Goal: Information Seeking & Learning: Learn about a topic

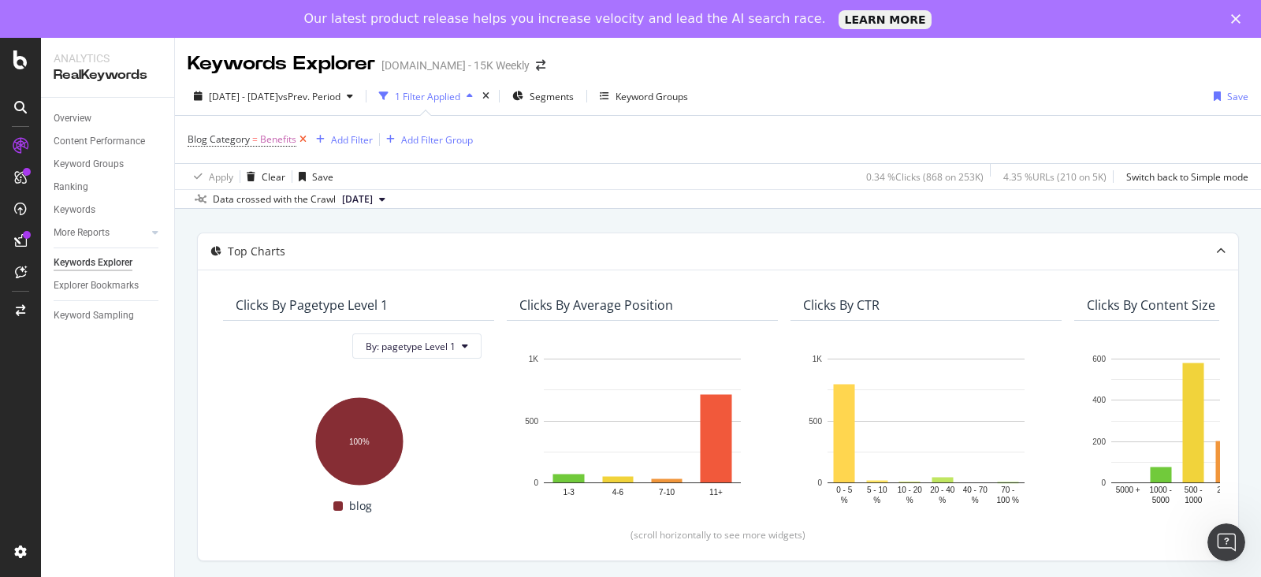
click at [303, 142] on icon at bounding box center [302, 140] width 13 height 16
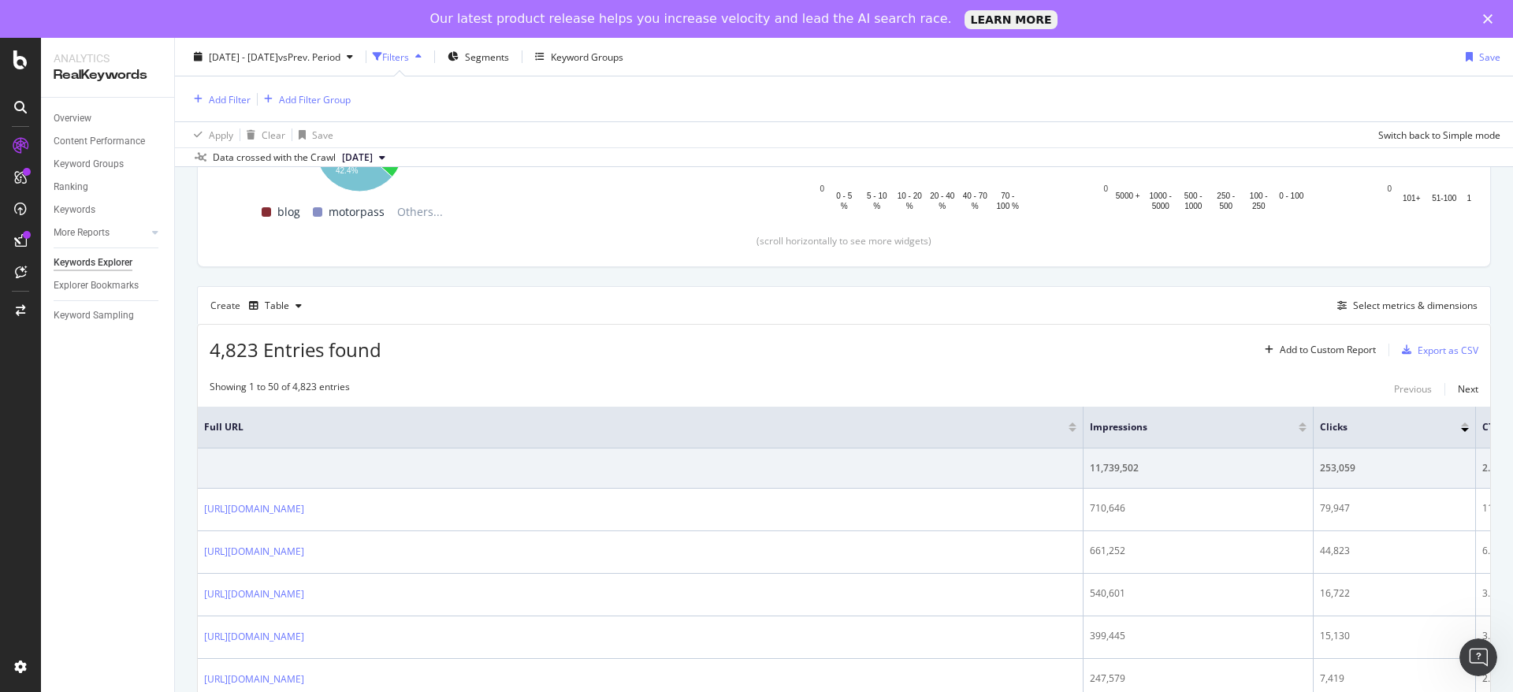
scroll to position [0, 250]
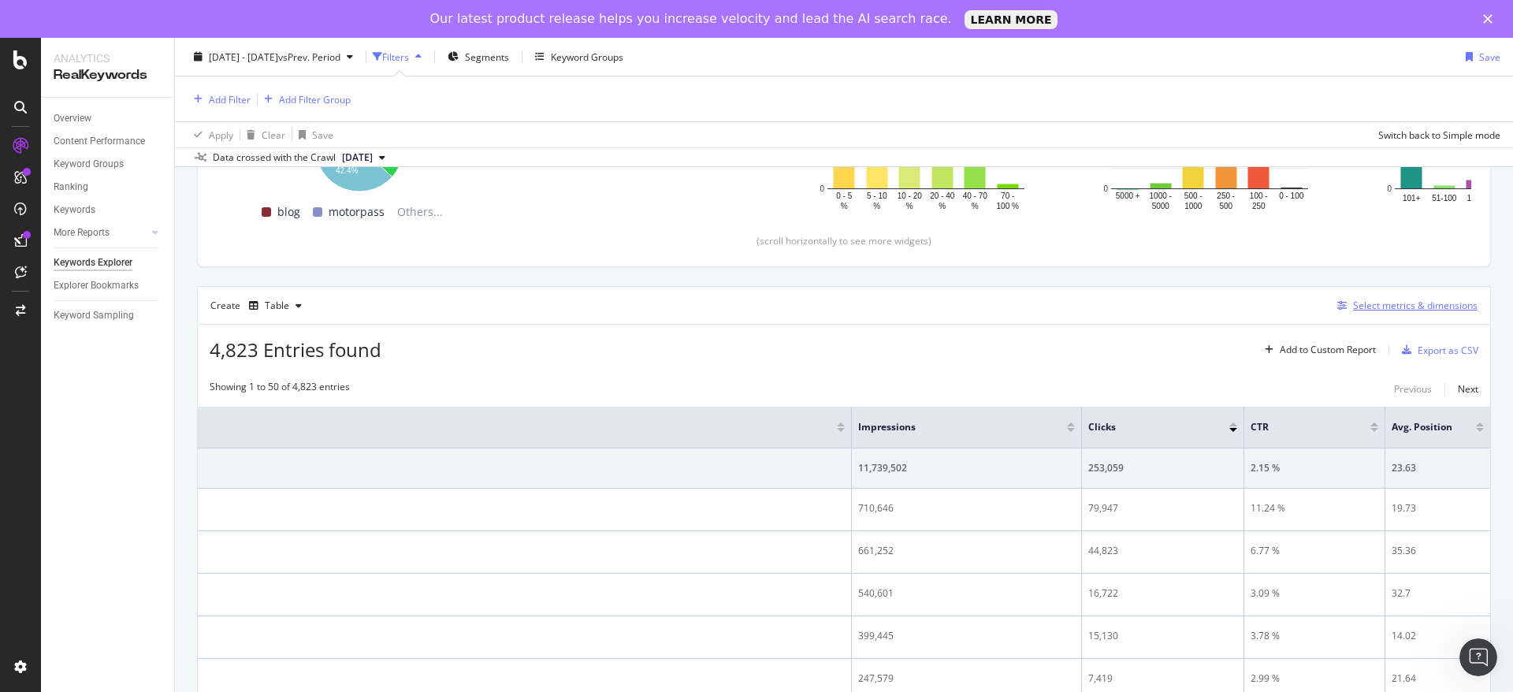
click at [1260, 306] on div "Select metrics & dimensions" at bounding box center [1415, 305] width 124 height 13
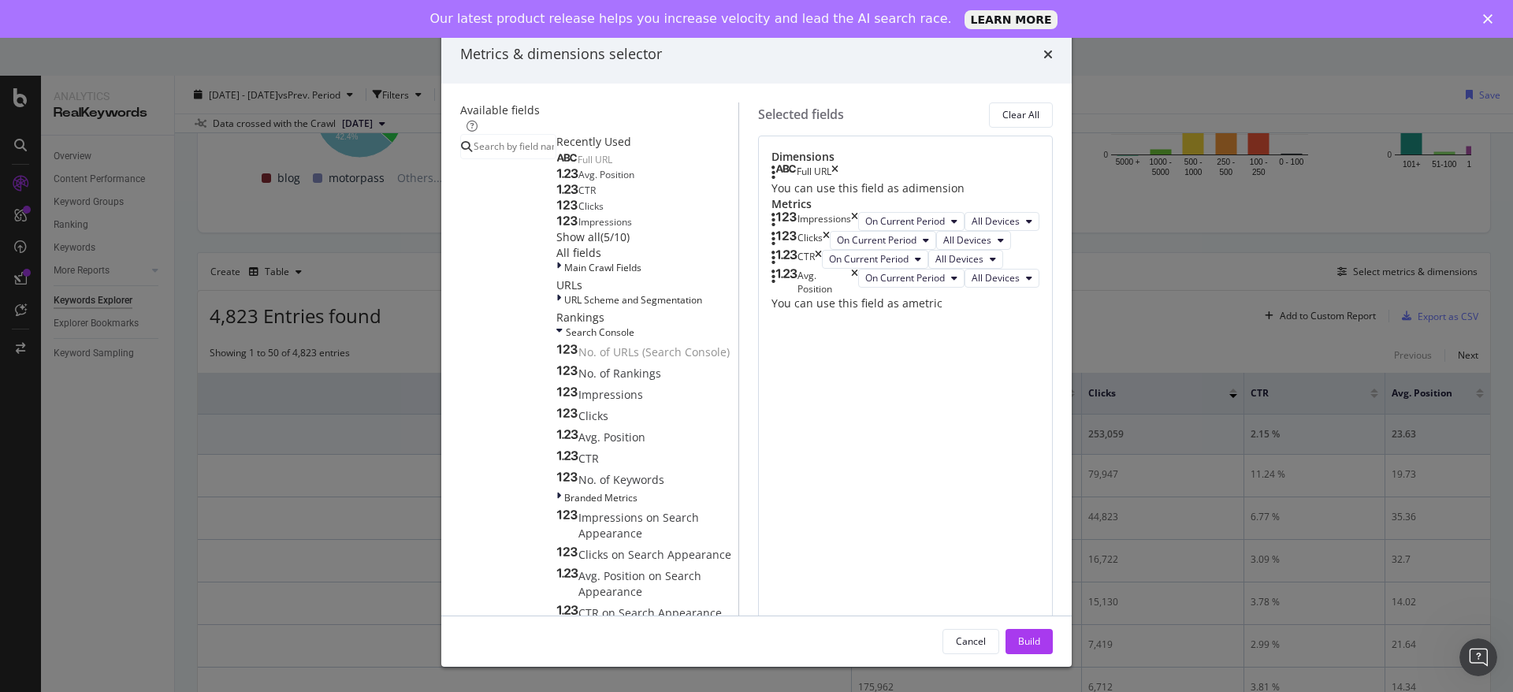
scroll to position [220, 0]
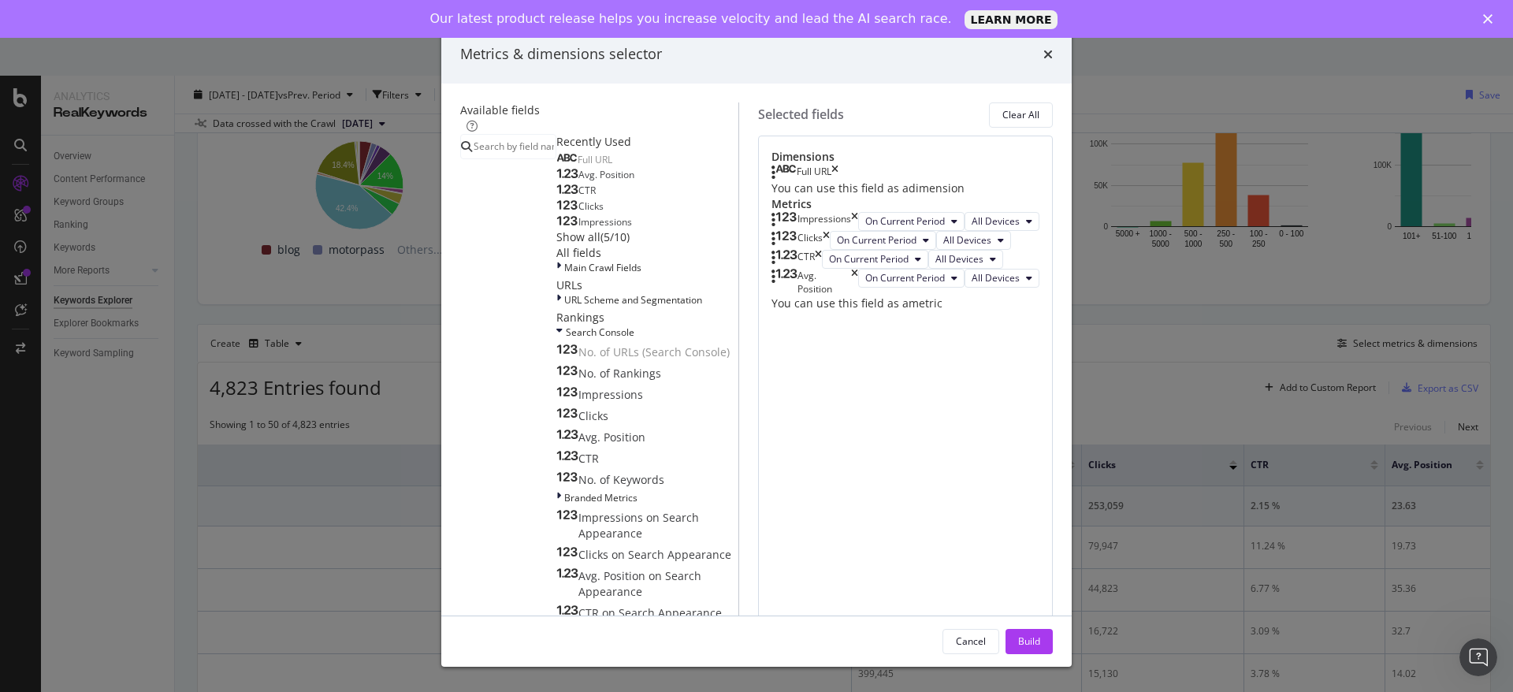
click at [838, 180] on div "Full URL" at bounding box center [804, 173] width 67 height 16
click at [838, 180] on icon "times" at bounding box center [834, 173] width 7 height 16
click at [521, 143] on input "modal" at bounding box center [514, 147] width 84 height 24
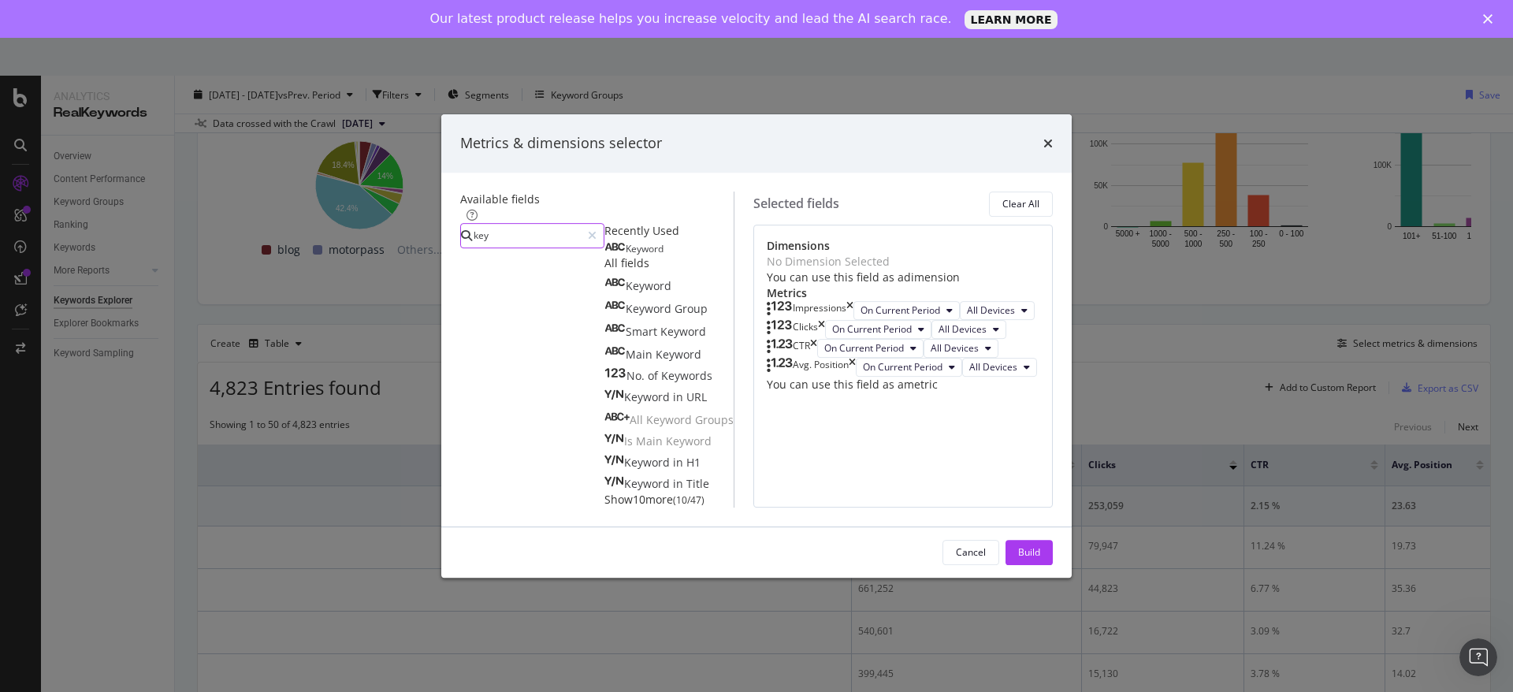
type input "key"
click at [604, 243] on div "Keyword" at bounding box center [633, 249] width 59 height 13
click at [1040, 559] on div "Build" at bounding box center [1029, 551] width 22 height 13
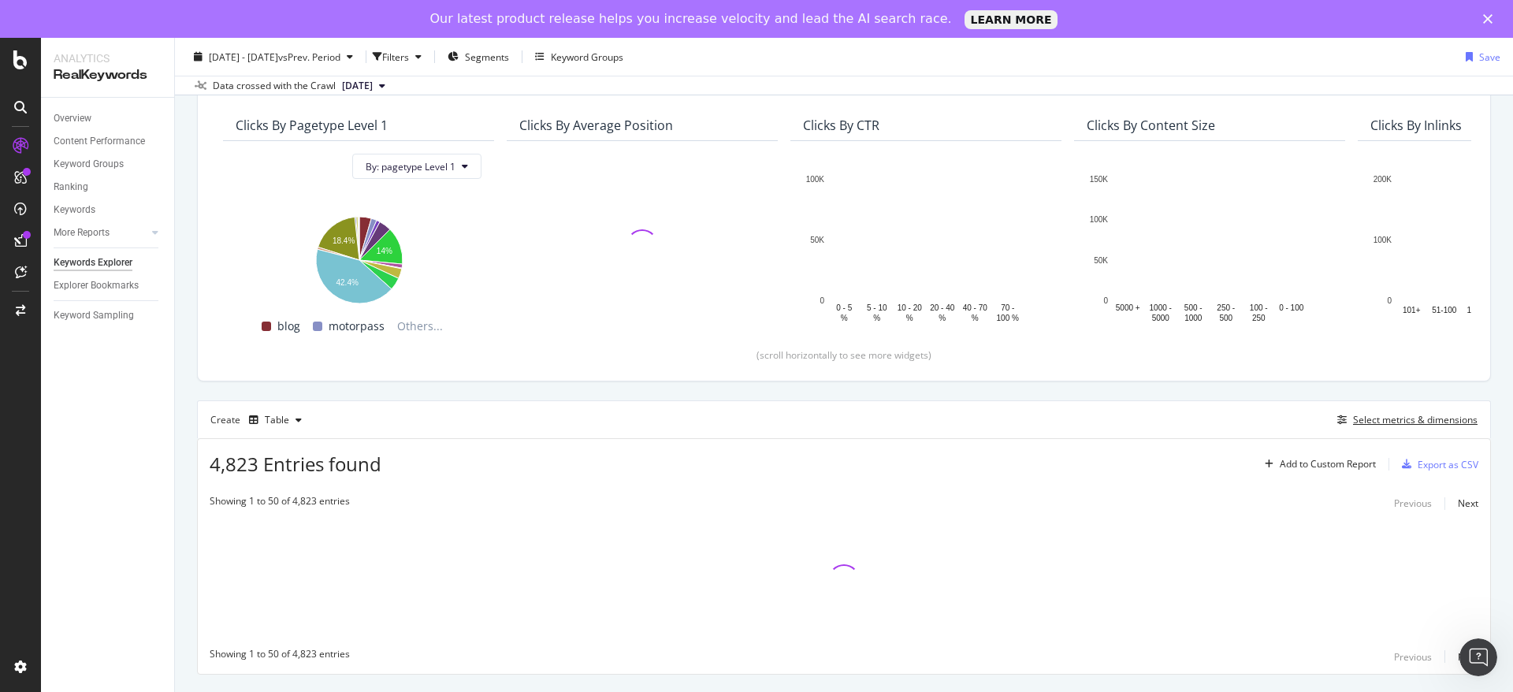
scroll to position [106, 0]
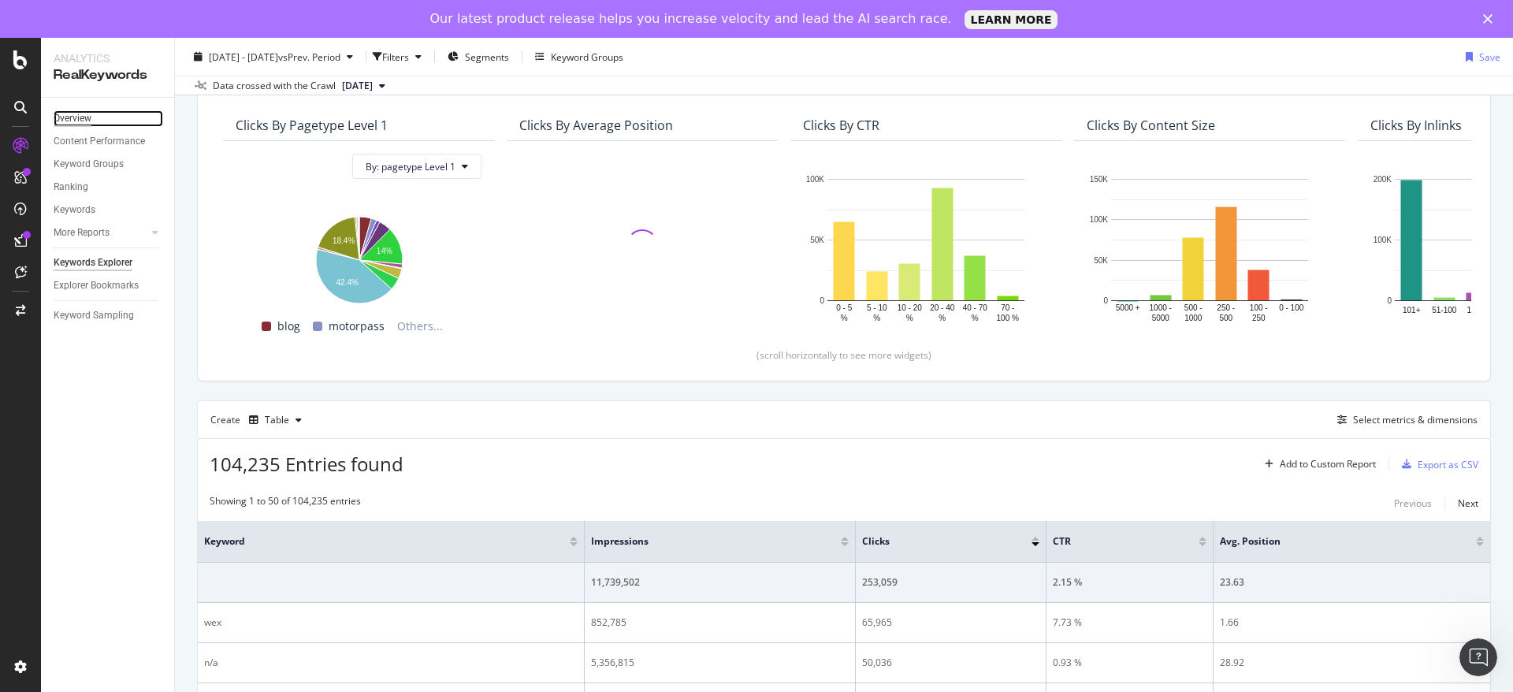
click at [76, 115] on div "Overview" at bounding box center [73, 118] width 38 height 17
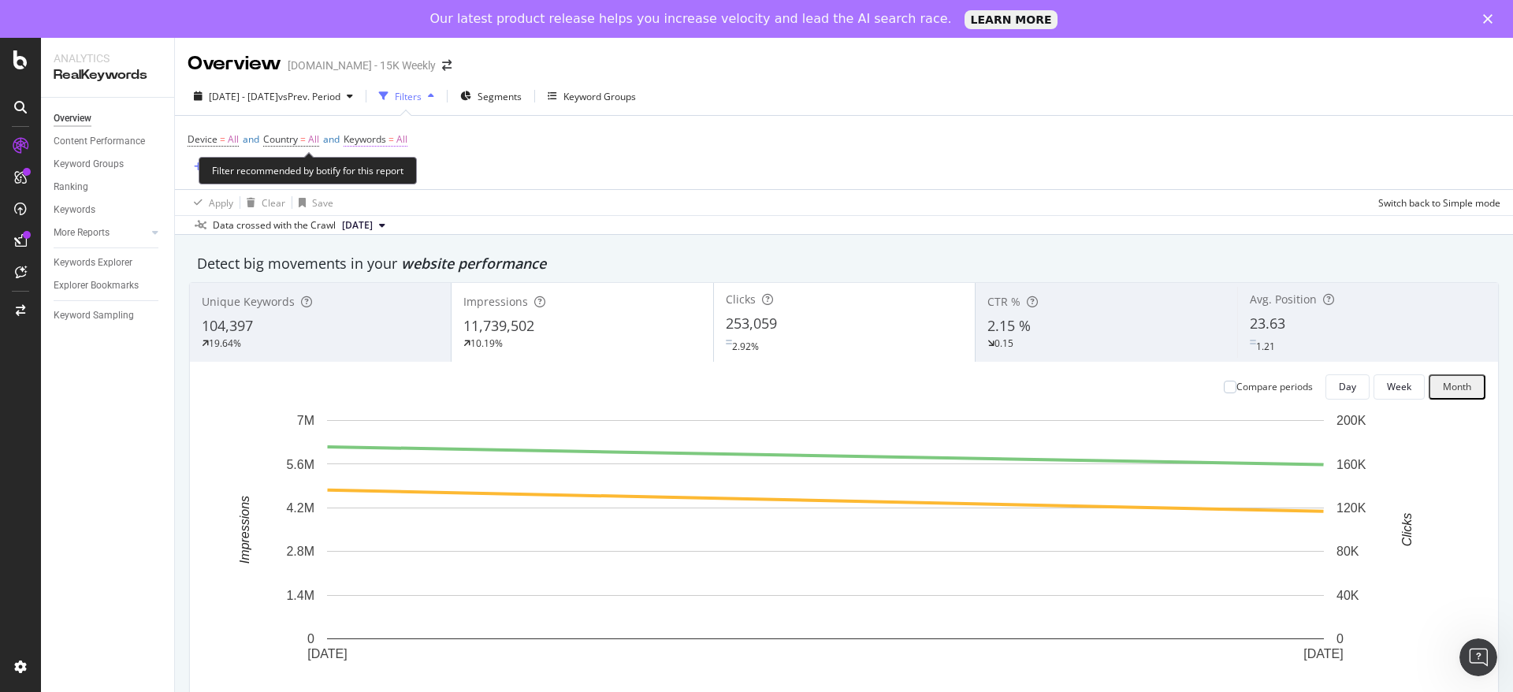
click at [403, 140] on span "Keywords = All" at bounding box center [375, 139] width 64 height 14
click at [398, 180] on icon "button" at bounding box center [401, 176] width 6 height 9
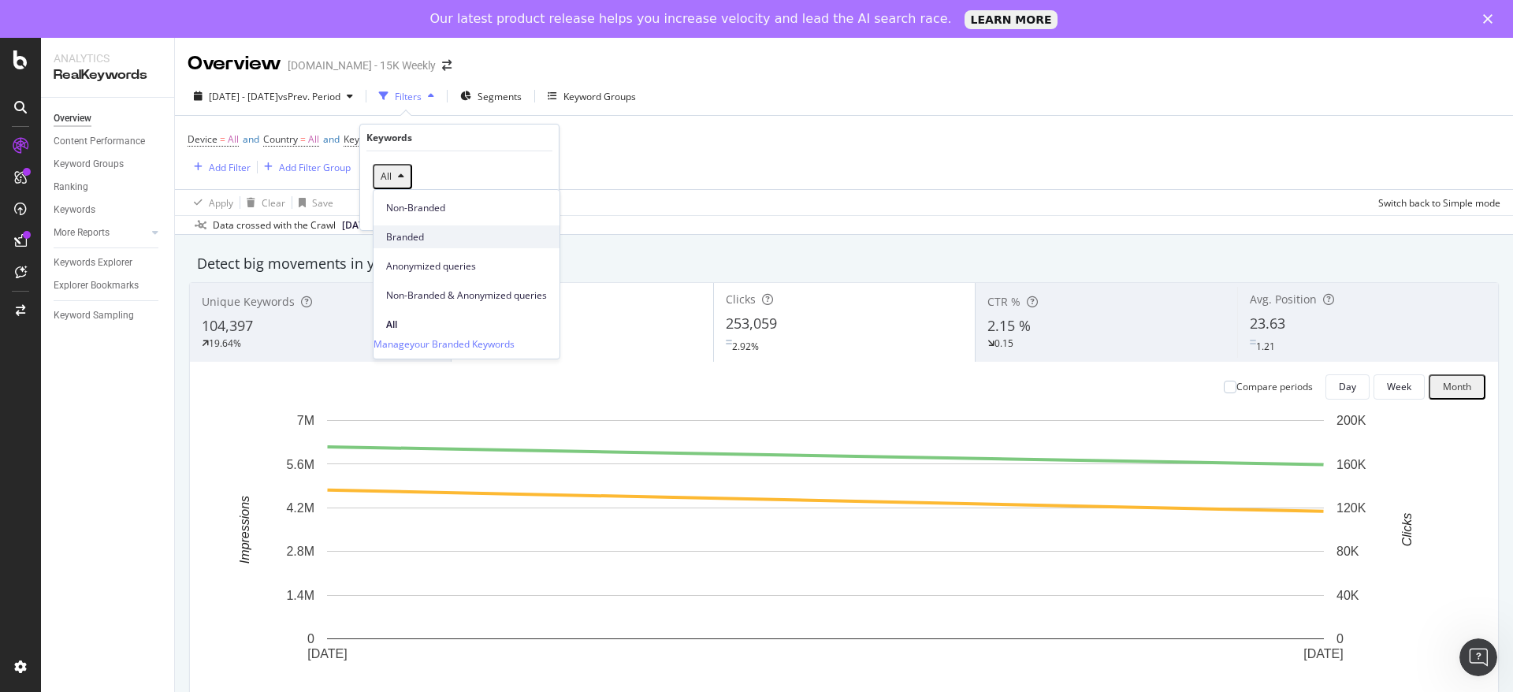
click at [445, 235] on span "Branded" at bounding box center [466, 237] width 161 height 14
click at [540, 210] on div "Apply" at bounding box center [534, 209] width 24 height 13
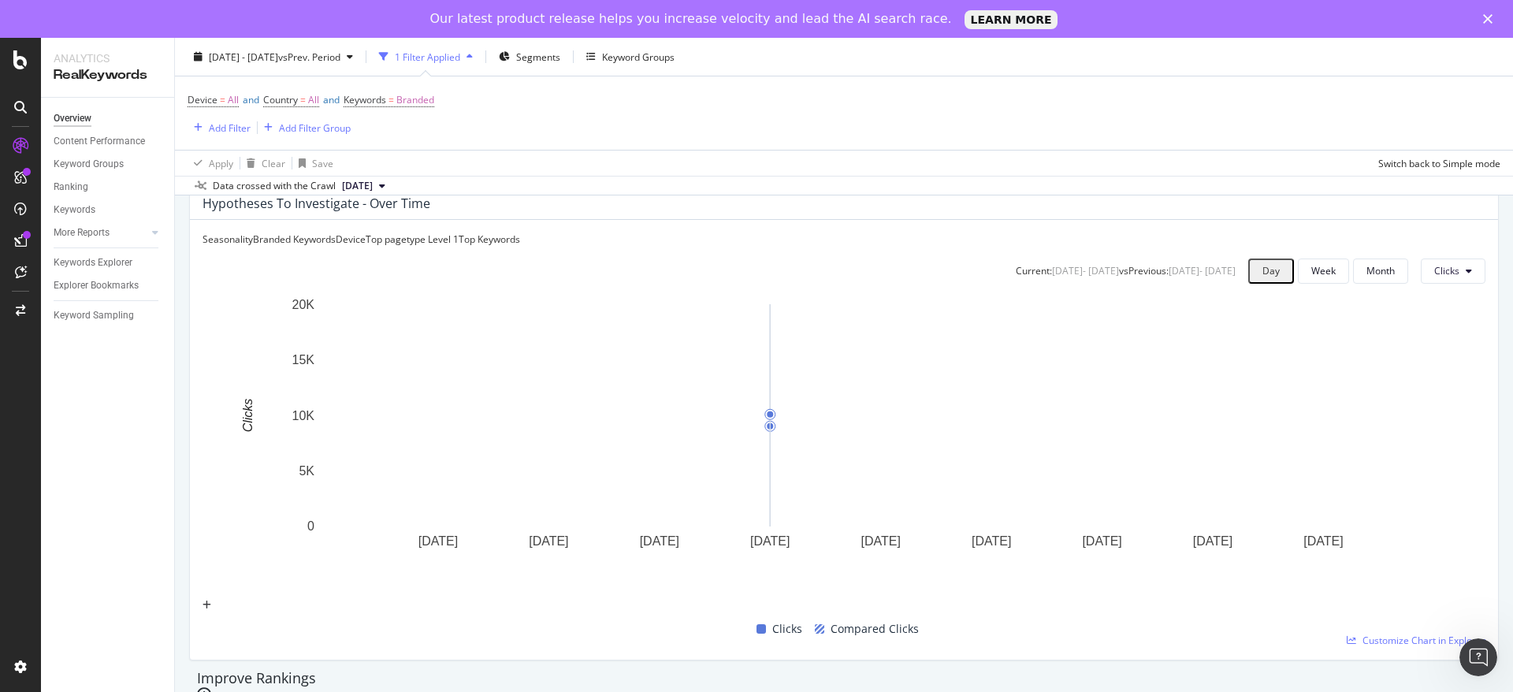
scroll to position [13, 0]
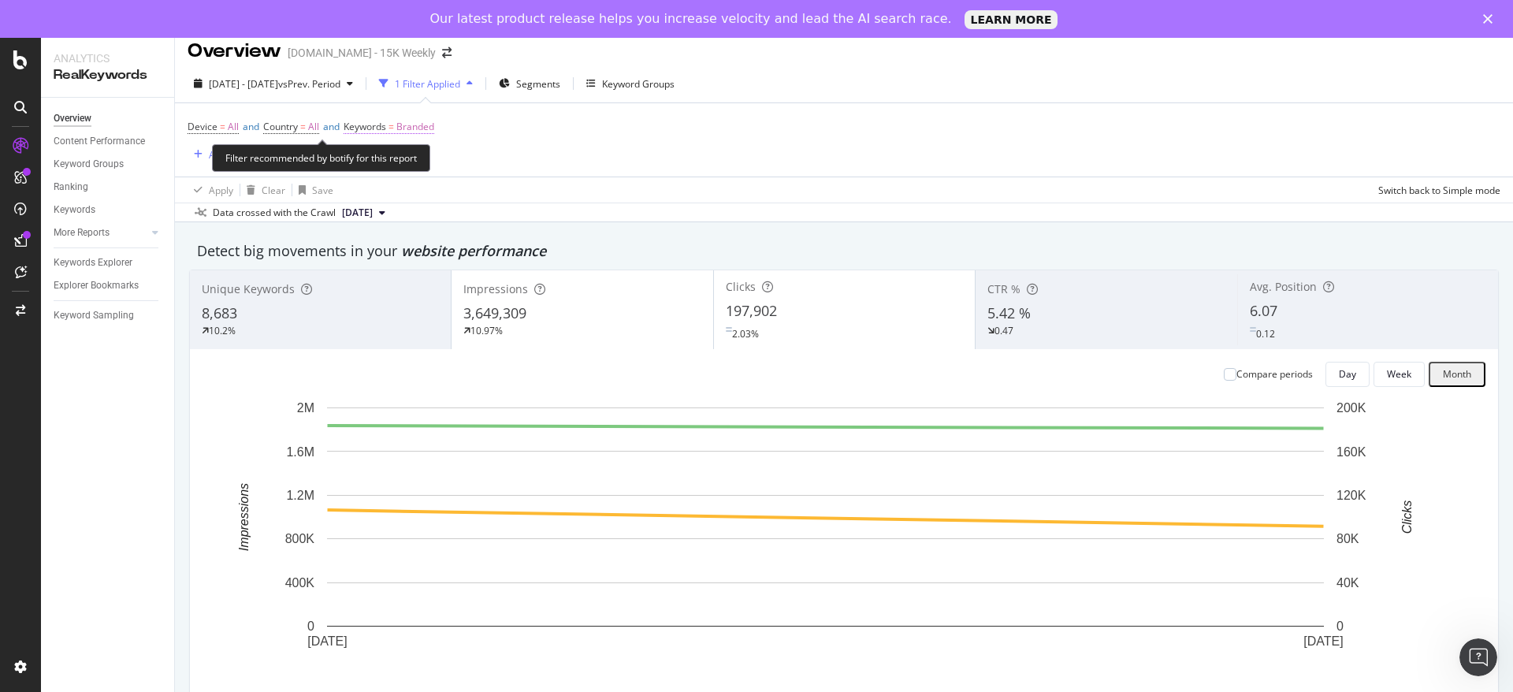
click at [425, 127] on span "Branded" at bounding box center [415, 127] width 38 height 22
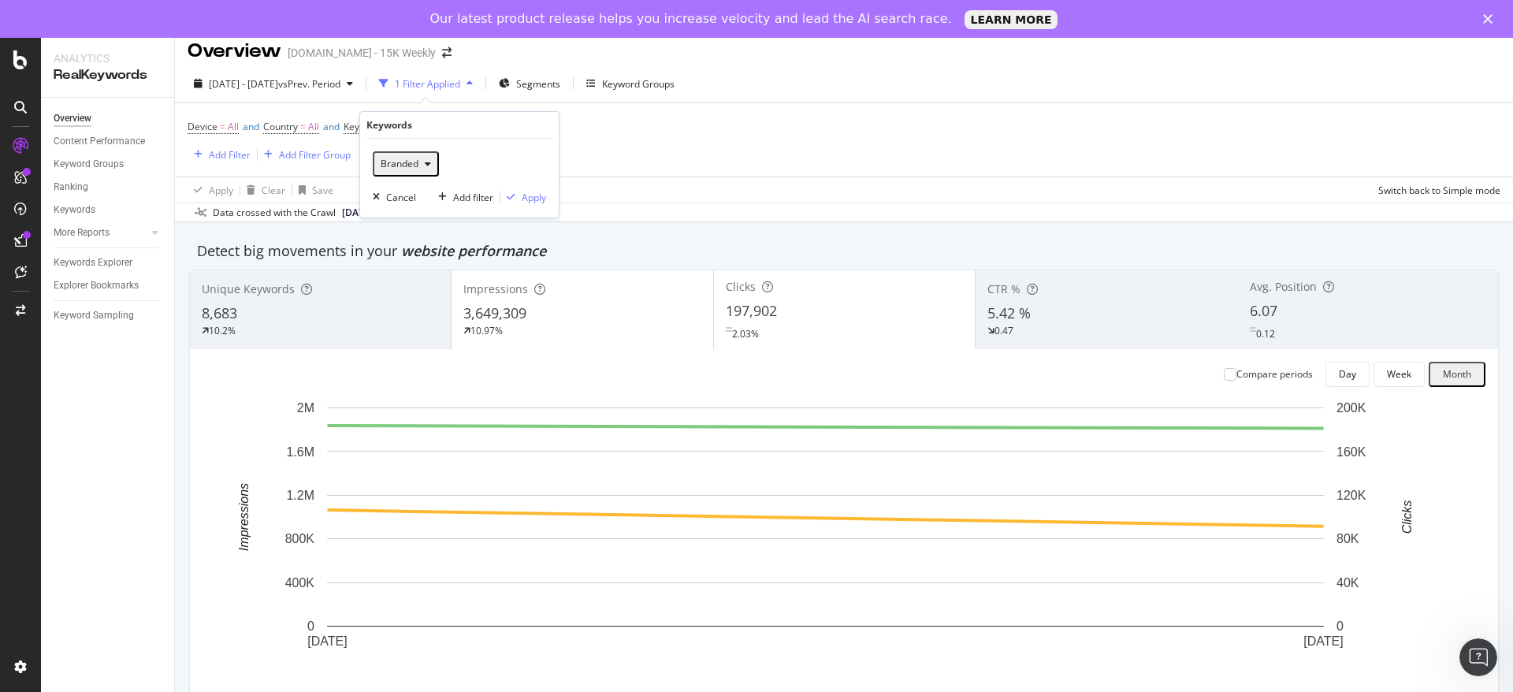
click at [410, 169] on span "Branded" at bounding box center [396, 163] width 44 height 13
click at [438, 198] on span "Non-Branded" at bounding box center [466, 195] width 161 height 14
click at [524, 203] on div "Apply" at bounding box center [534, 197] width 24 height 13
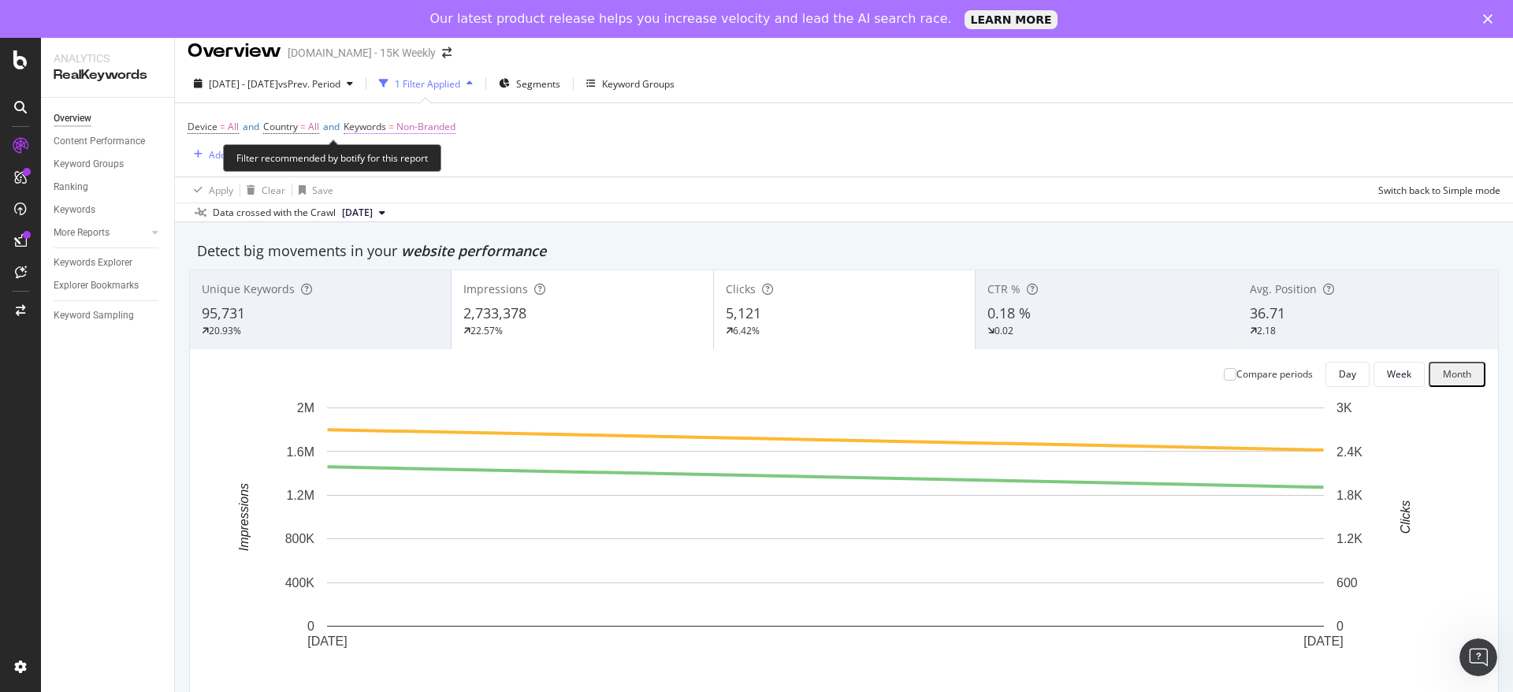
click at [443, 125] on span "Non-Branded" at bounding box center [425, 127] width 59 height 22
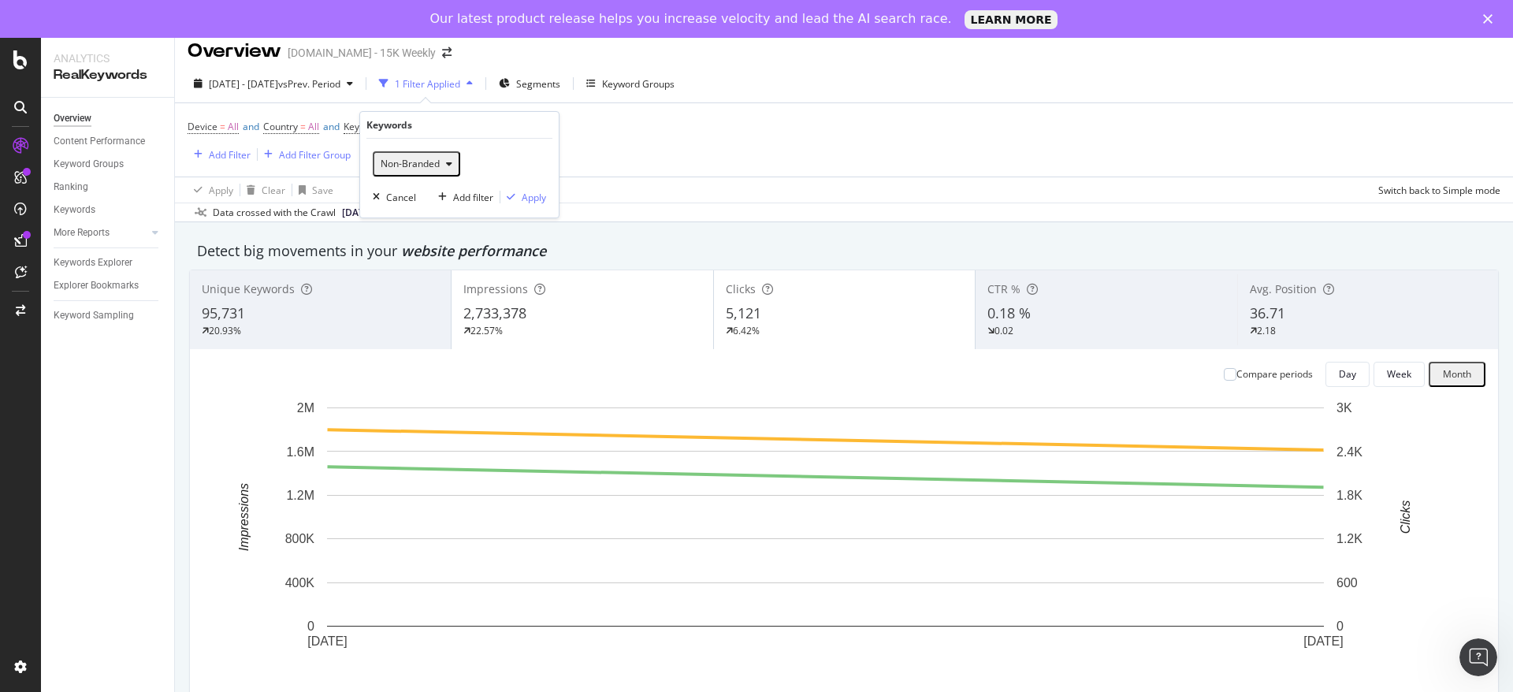
click at [418, 164] on span "Non-Branded" at bounding box center [406, 163] width 65 height 13
click at [406, 305] on span "All" at bounding box center [466, 312] width 161 height 14
click at [525, 199] on div "Apply" at bounding box center [534, 197] width 24 height 13
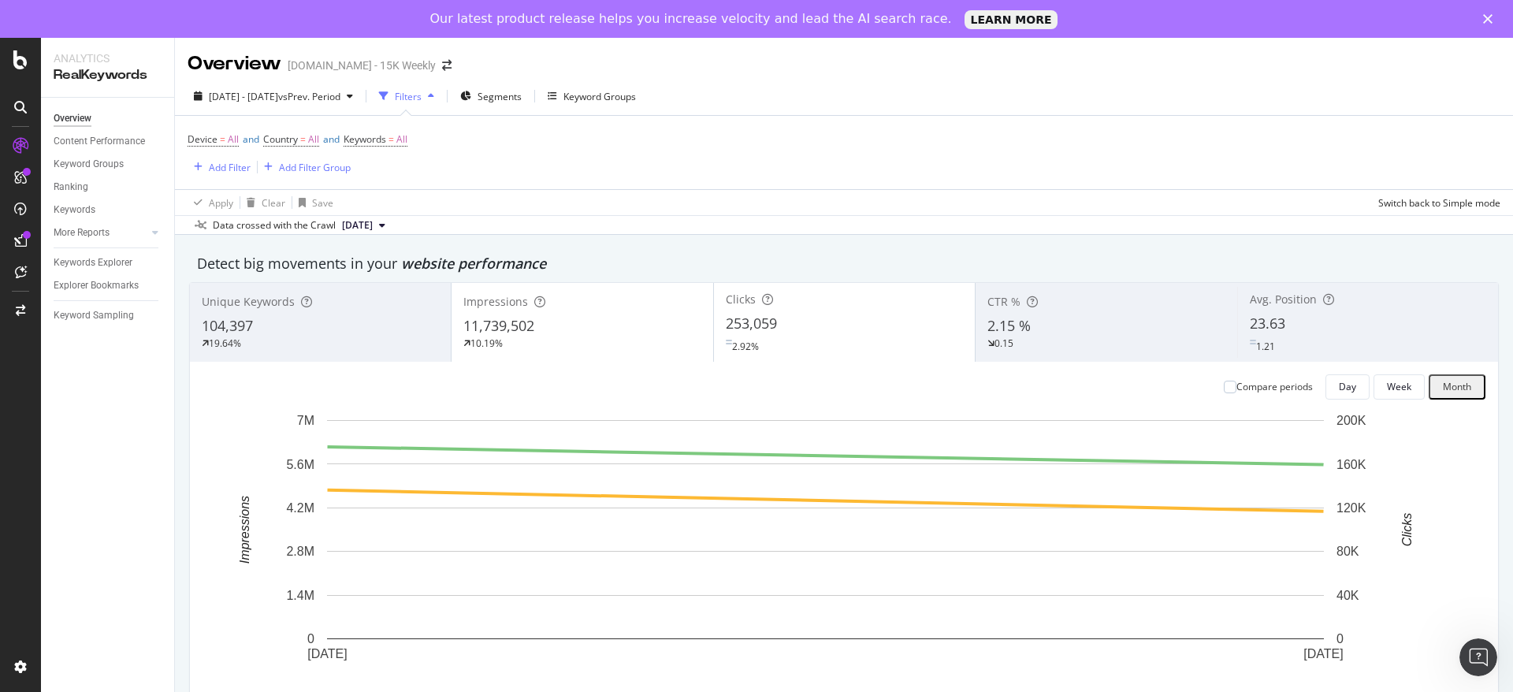
click at [1133, 399] on div "Compare periods Day Week Month" at bounding box center [843, 386] width 1283 height 25
click at [407, 139] on span "All" at bounding box center [401, 139] width 11 height 22
click at [404, 173] on div "button" at bounding box center [401, 176] width 19 height 9
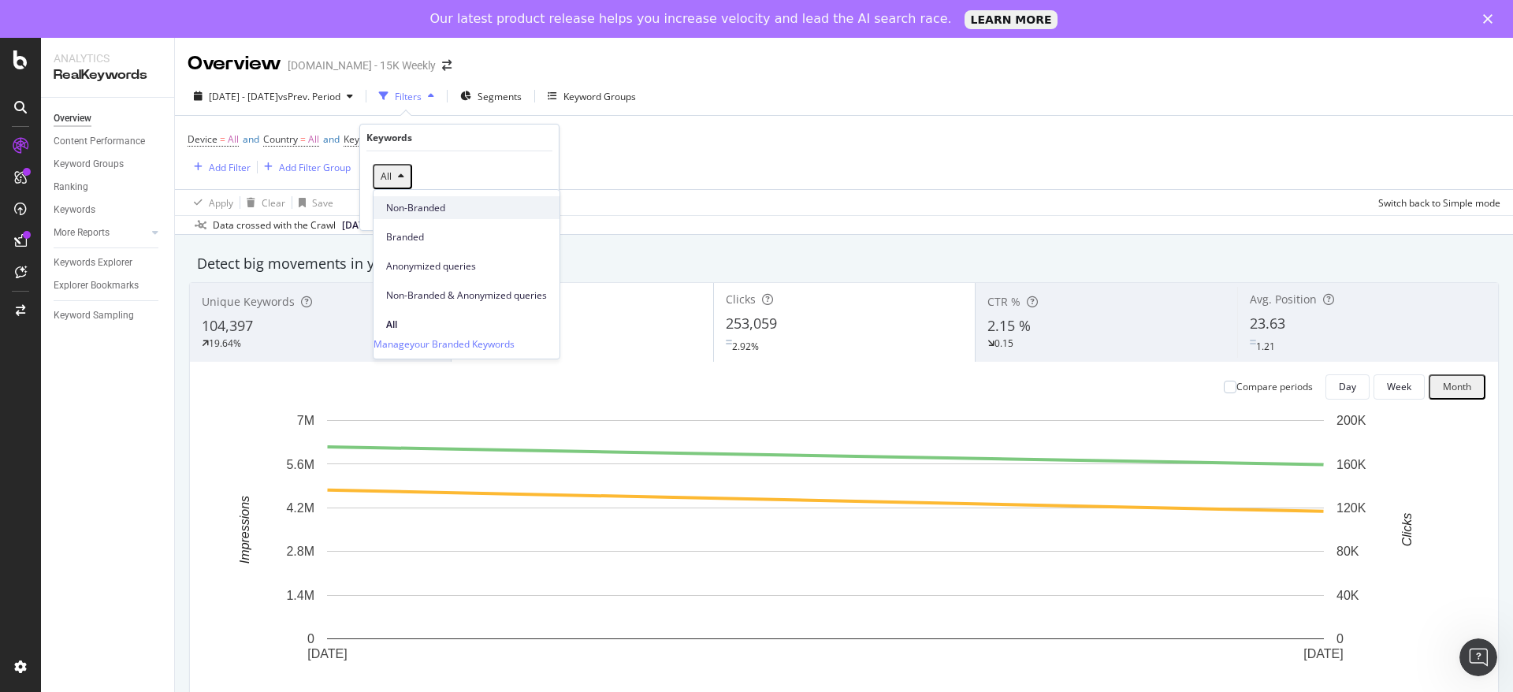
click at [423, 208] on span "Non-Branded" at bounding box center [466, 208] width 161 height 14
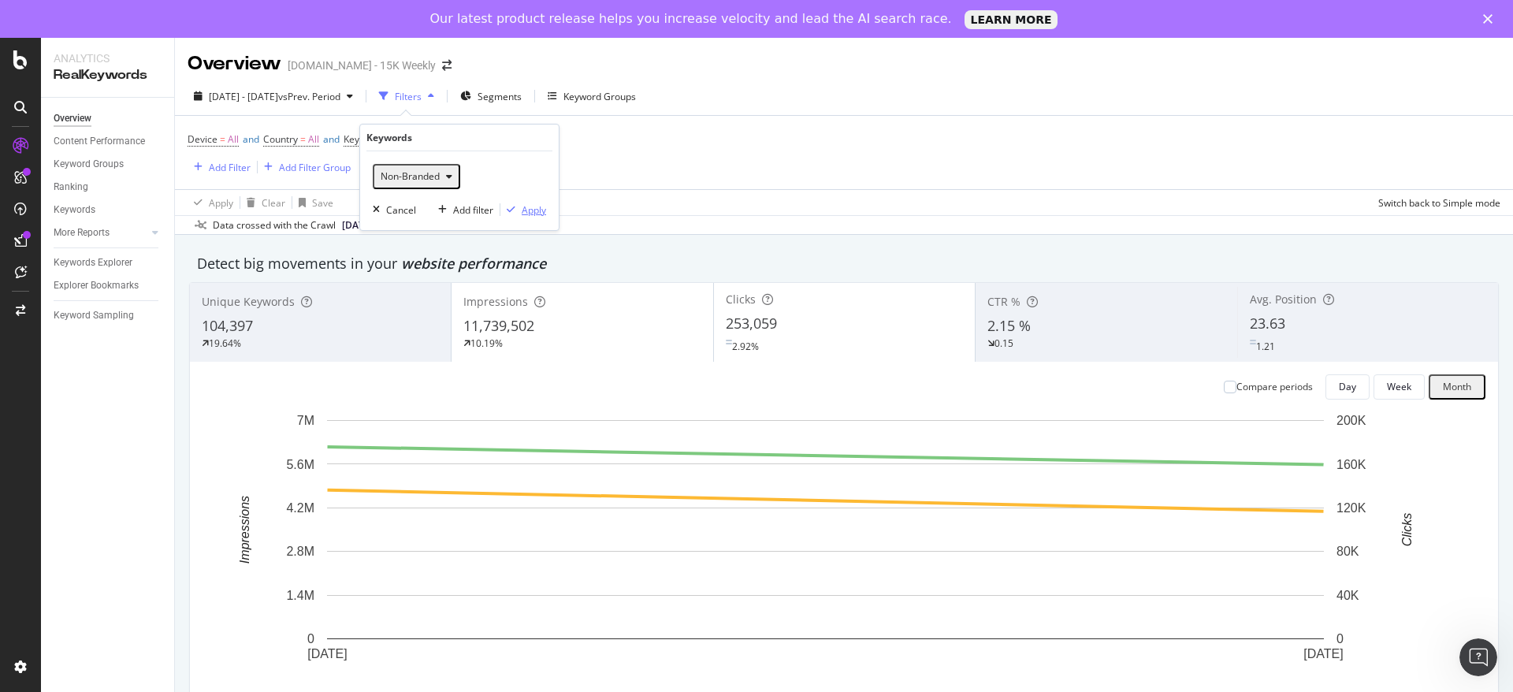
click at [526, 206] on div "Apply" at bounding box center [534, 209] width 24 height 13
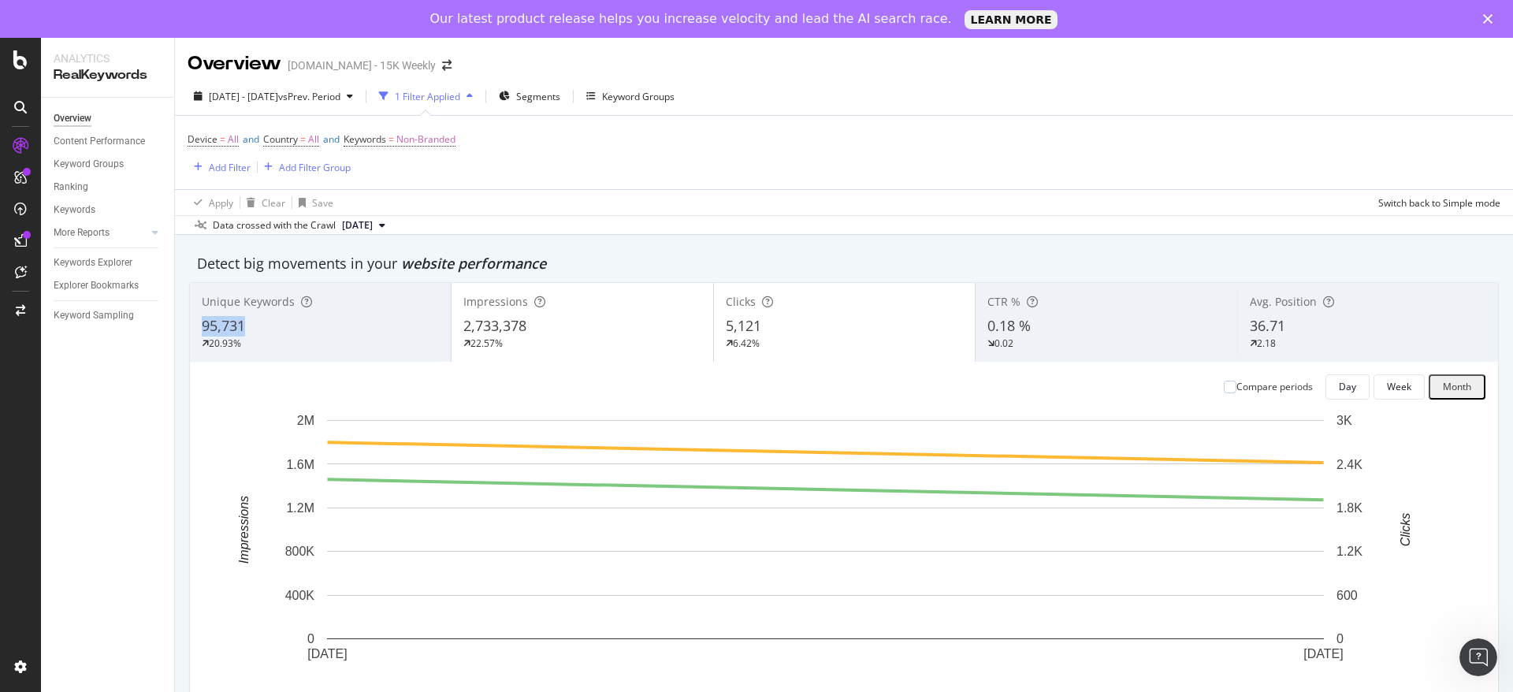
drag, startPoint x: 211, startPoint y: 329, endPoint x: 252, endPoint y: 340, distance: 42.6
click at [245, 335] on span "95,731" at bounding box center [223, 325] width 43 height 19
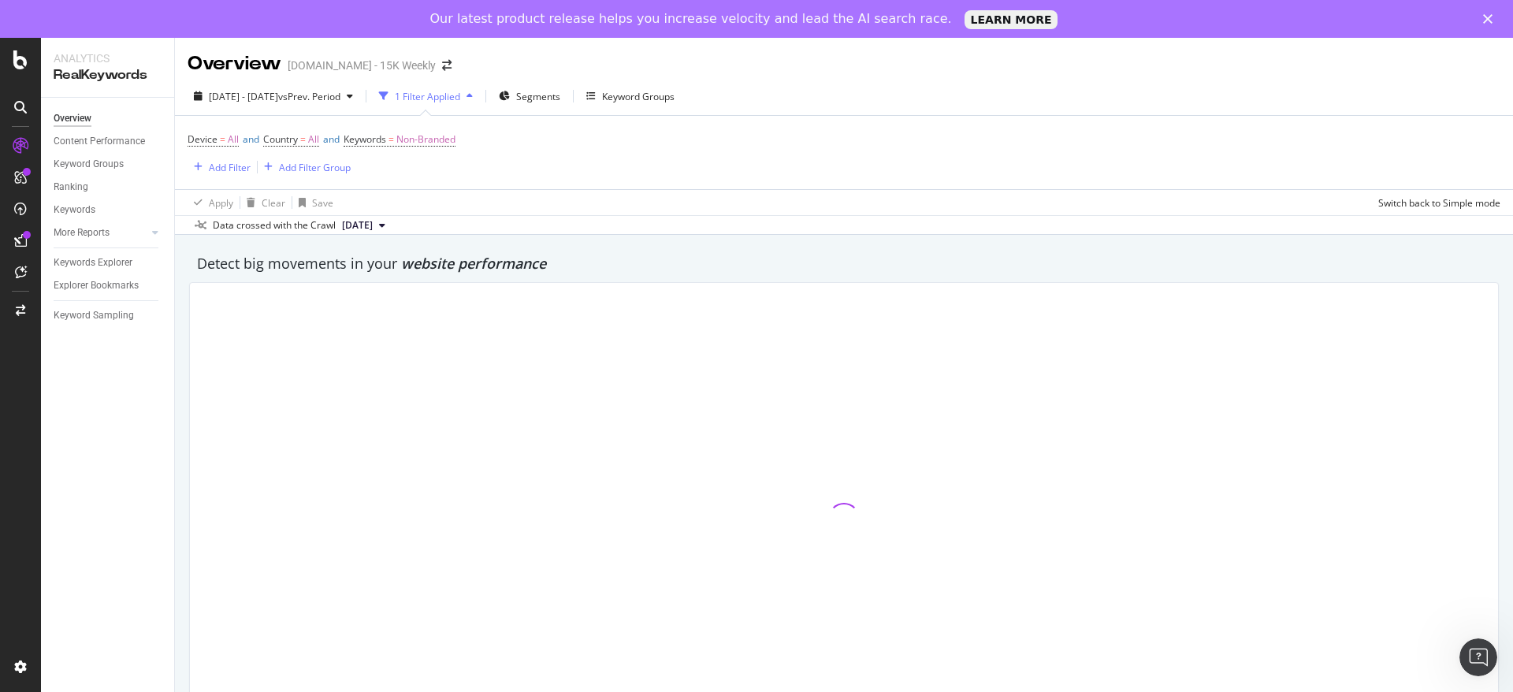
copy span "95,731"
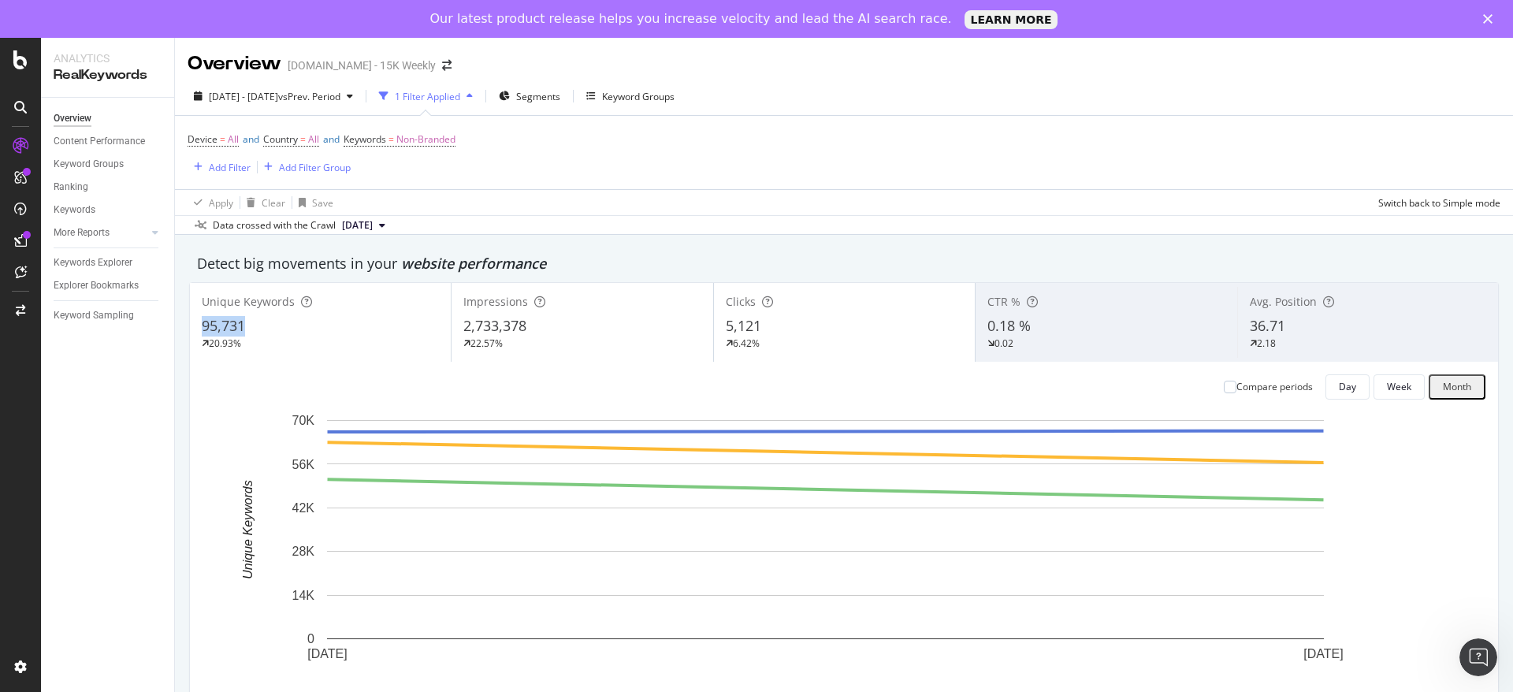
copy span "95,731"
drag, startPoint x: 210, startPoint y: 331, endPoint x: 257, endPoint y: 342, distance: 47.8
click at [257, 342] on div "Unique Keywords 95,731 20.93%" at bounding box center [320, 322] width 261 height 71
